Goal: Task Accomplishment & Management: Manage account settings

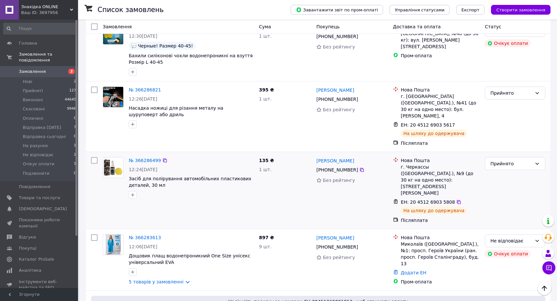
scroll to position [1887, 0]
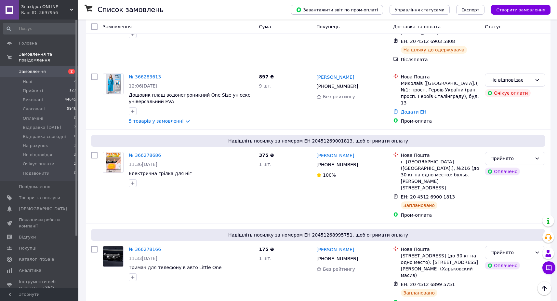
click at [135, 243] on div "№ 366278166 11:33, 12.10.2025 Тримач для телефону в авто Little One" at bounding box center [191, 263] width 130 height 40
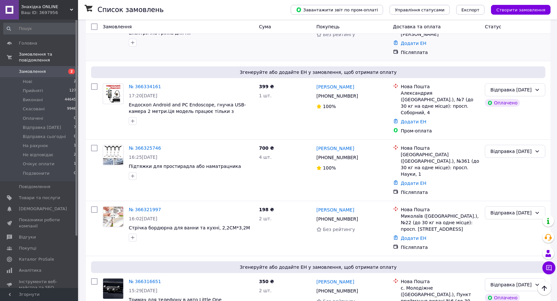
scroll to position [0, 0]
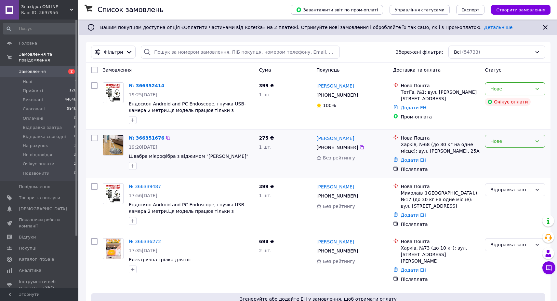
click at [540, 145] on div "Нове" at bounding box center [515, 141] width 61 height 13
click at [525, 200] on li "Відправка завтра" at bounding box center [515, 202] width 60 height 12
click at [133, 84] on link "№ 366352414" at bounding box center [146, 85] width 35 height 5
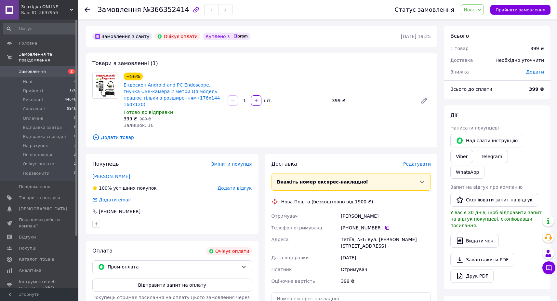
click at [64, 70] on span "2" at bounding box center [69, 72] width 18 height 6
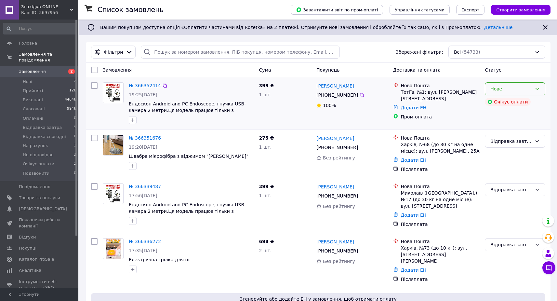
click at [503, 90] on div "Нове" at bounding box center [512, 88] width 42 height 7
click at [514, 85] on div "Нове" at bounding box center [515, 88] width 61 height 13
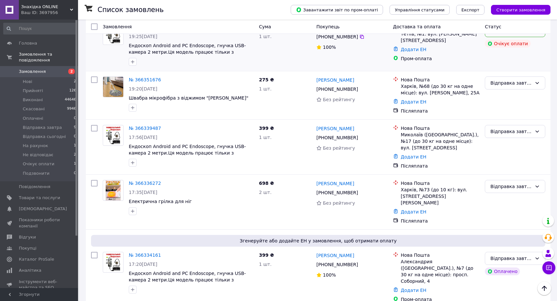
scroll to position [5, 0]
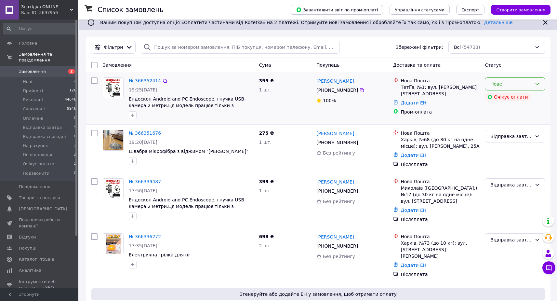
click at [520, 81] on div "Нове" at bounding box center [512, 83] width 42 height 7
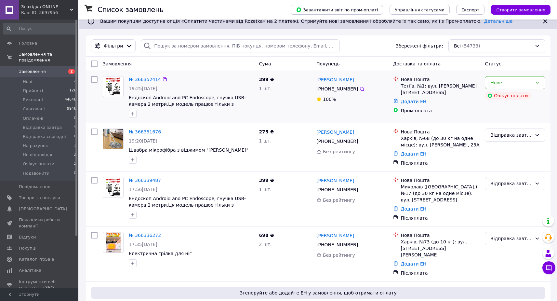
scroll to position [0, 0]
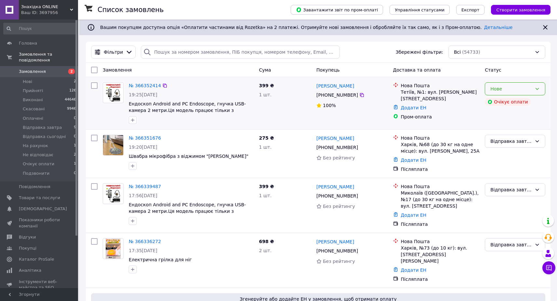
click at [533, 88] on div "Нове" at bounding box center [515, 88] width 61 height 13
click at [362, 123] on div "СЕРГІЙ ШУВАР +380 97 432 74 86 100%" at bounding box center [352, 103] width 77 height 47
click at [523, 87] on div "Нове" at bounding box center [512, 88] width 42 height 7
click at [511, 147] on li "Подзвонити" at bounding box center [515, 149] width 60 height 12
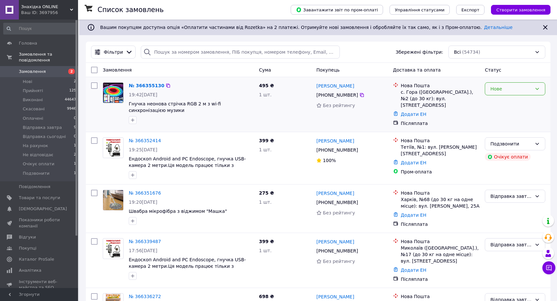
click at [502, 88] on div "Нове" at bounding box center [512, 88] width 42 height 7
click at [517, 145] on li "Відправка завтра" at bounding box center [515, 150] width 60 height 12
click at [144, 138] on link "№ 366352414" at bounding box center [145, 140] width 32 height 5
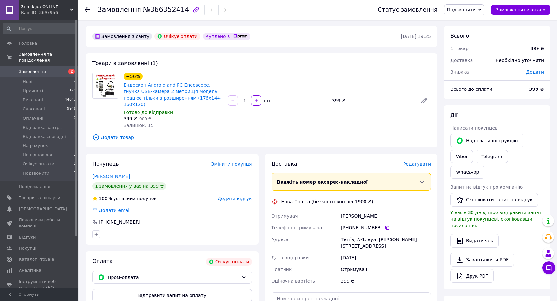
click at [160, 278] on div "Оплата Очікує оплати Пром-оплата Відправити запит на оплату Покупець отримає по…" at bounding box center [172, 303] width 173 height 105
click at [43, 69] on span "Замовлення" at bounding box center [32, 72] width 27 height 6
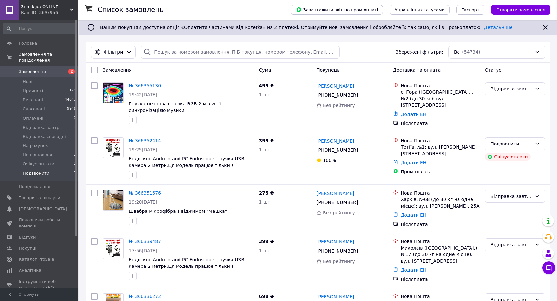
click at [56, 176] on li "Подзвонити 1" at bounding box center [40, 175] width 80 height 12
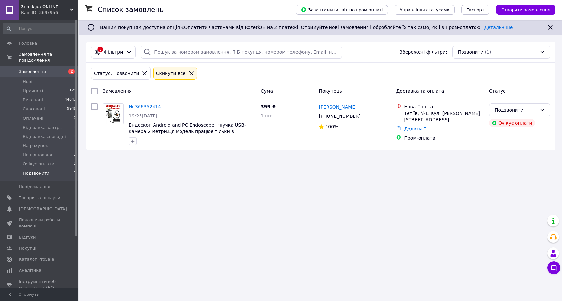
click at [51, 69] on span "Замовлення" at bounding box center [39, 72] width 41 height 6
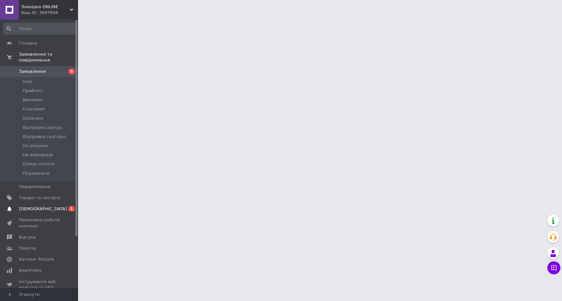
click at [67, 210] on span "0 1" at bounding box center [69, 209] width 18 height 6
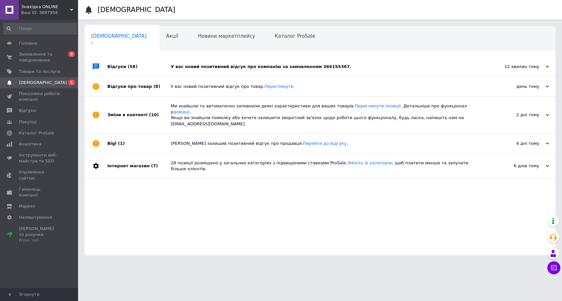
click at [224, 69] on div "У вас новий позитивний відгук про компанію за замовленням 366155367." at bounding box center [327, 67] width 313 height 6
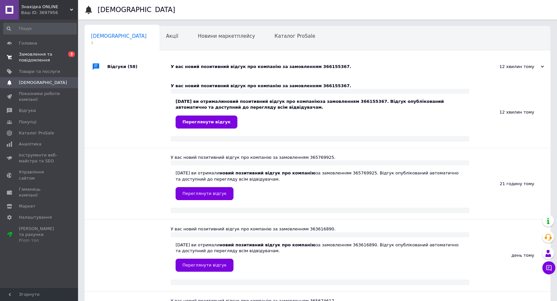
click at [47, 53] on span "Замовлення та повідомлення" at bounding box center [39, 57] width 41 height 12
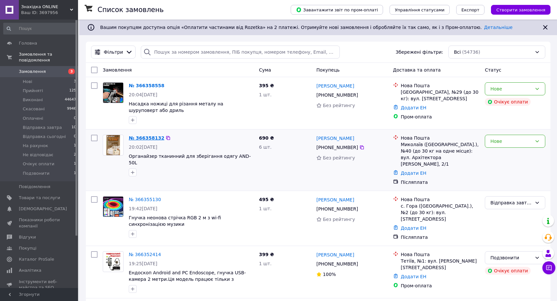
click at [154, 136] on link "№ 366358132" at bounding box center [146, 137] width 35 height 5
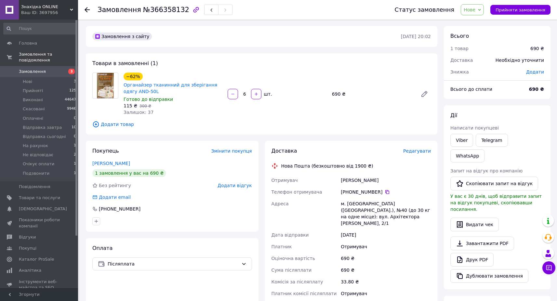
click at [118, 158] on div "Покупець Змінити покупця [PERSON_NAME] 1 замовлення у вас на 690 ₴ Без рейтингу…" at bounding box center [172, 186] width 173 height 91
click at [481, 11] on icon at bounding box center [479, 9] width 3 height 3
click at [487, 64] on li "Відправка завтра" at bounding box center [486, 62] width 50 height 10
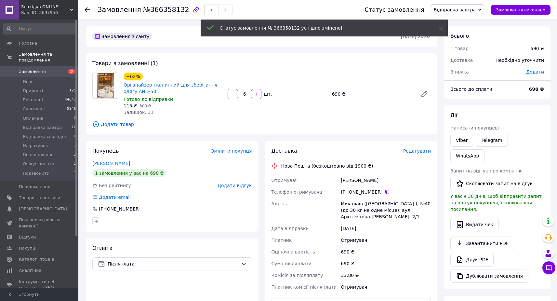
click at [48, 66] on link "Замовлення 3" at bounding box center [40, 71] width 80 height 11
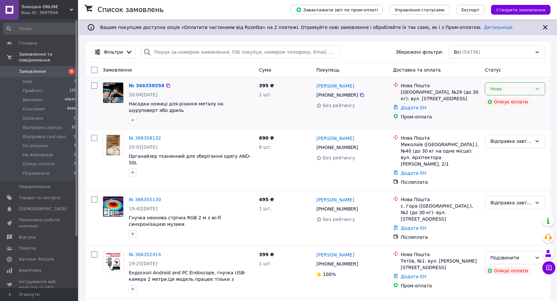
click at [543, 90] on div "Нове" at bounding box center [515, 88] width 61 height 13
click at [514, 149] on li "Подзвонити" at bounding box center [515, 147] width 60 height 12
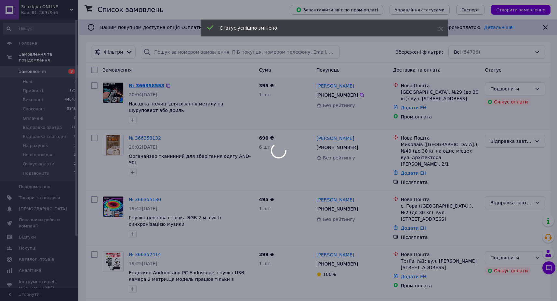
click at [142, 85] on div at bounding box center [278, 150] width 557 height 301
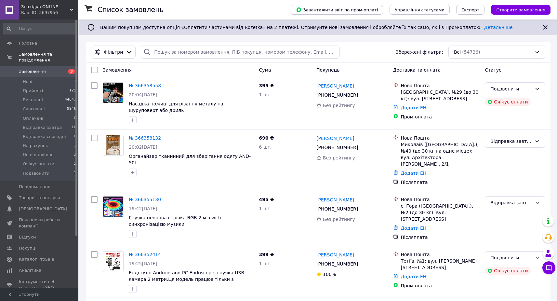
click at [142, 85] on link "№ 366358558" at bounding box center [145, 85] width 32 height 5
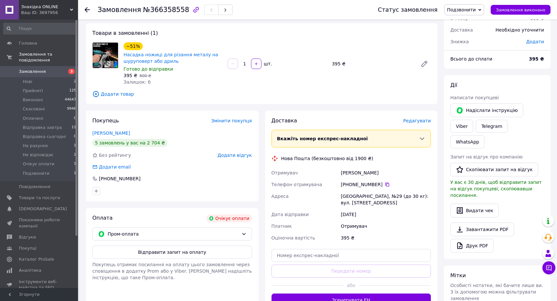
scroll to position [127, 0]
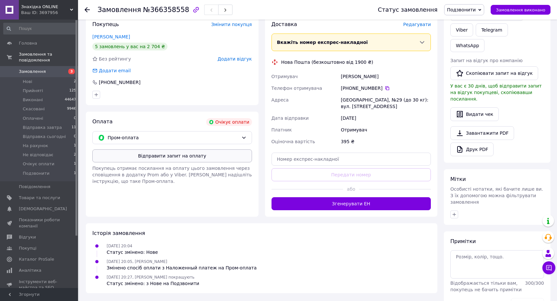
click at [180, 155] on button "Відправити запит на оплату" at bounding box center [172, 155] width 160 height 13
click at [56, 70] on span "Замовлення" at bounding box center [39, 72] width 41 height 6
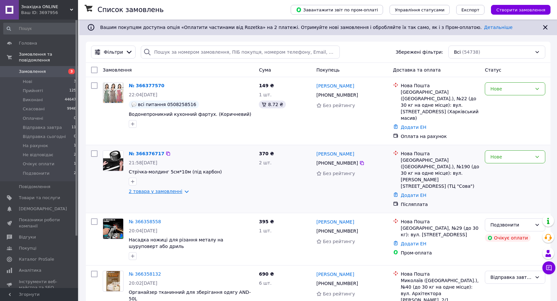
click at [159, 189] on link "2 товара у замовленні" at bounding box center [156, 191] width 54 height 5
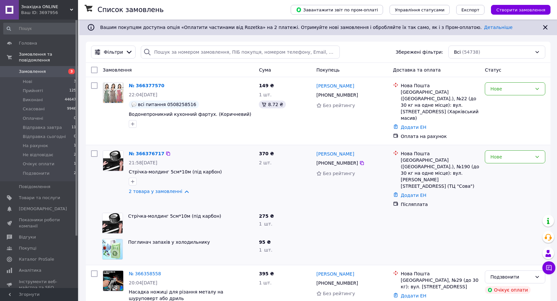
click at [504, 152] on div "Нове" at bounding box center [515, 179] width 66 height 62
click at [504, 150] on div "Нове" at bounding box center [515, 156] width 61 height 13
click at [503, 200] on li "Відправка завтра" at bounding box center [515, 206] width 60 height 12
click at [496, 92] on div "Нове" at bounding box center [512, 88] width 42 height 7
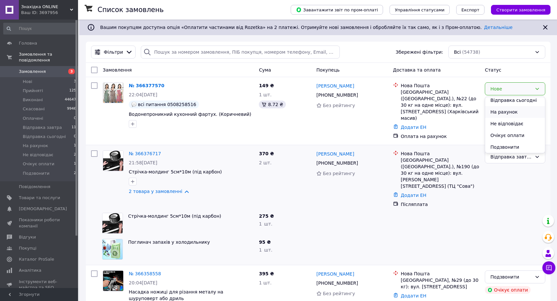
click at [516, 109] on li "На рахунок" at bounding box center [515, 112] width 60 height 12
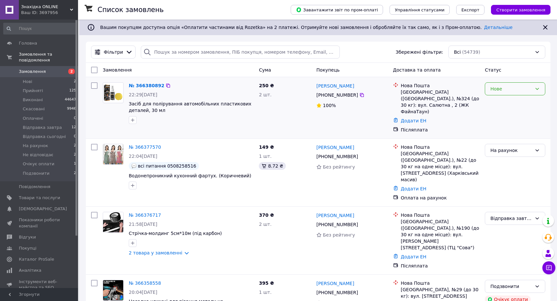
click at [515, 88] on div "Нове" at bounding box center [512, 88] width 42 height 7
click at [514, 90] on div "Нове" at bounding box center [512, 88] width 42 height 7
click at [526, 87] on div "Нове" at bounding box center [512, 88] width 42 height 7
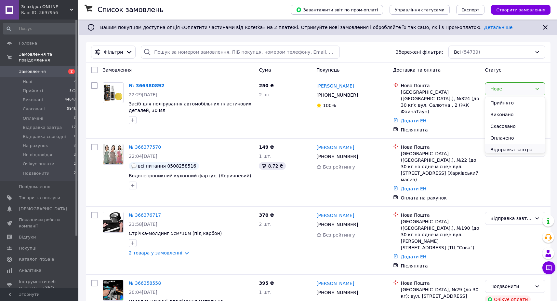
click at [515, 147] on li "Відправка завтра" at bounding box center [515, 150] width 60 height 12
